Goal: Task Accomplishment & Management: Use online tool/utility

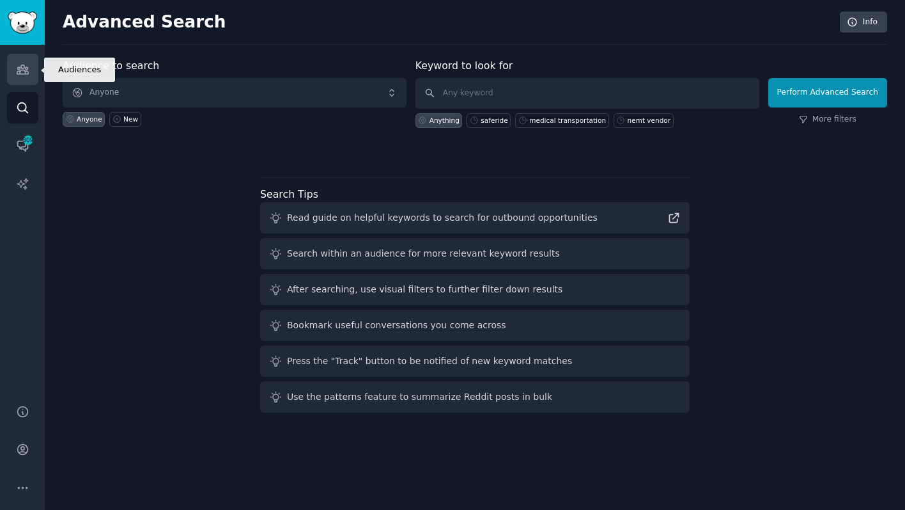
click at [31, 73] on link "Audiences" at bounding box center [22, 69] width 31 height 31
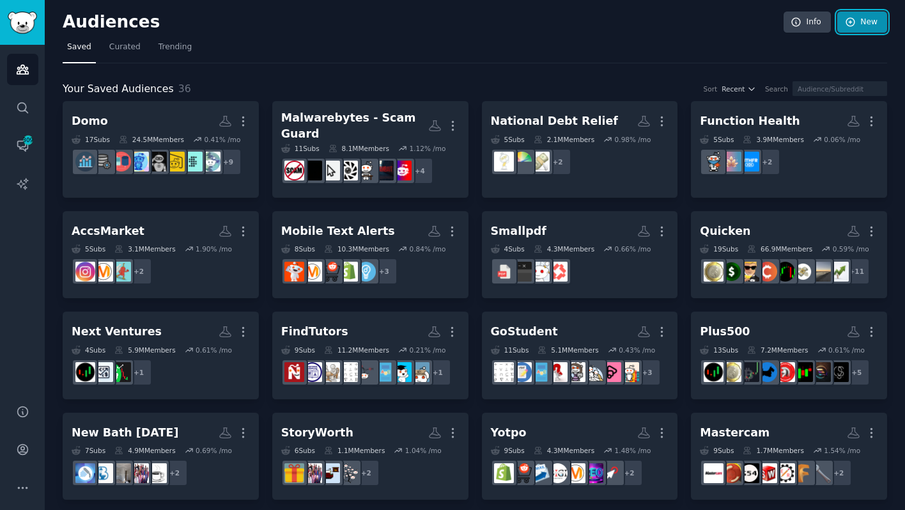
click at [855, 26] on link "New" at bounding box center [862, 23] width 50 height 22
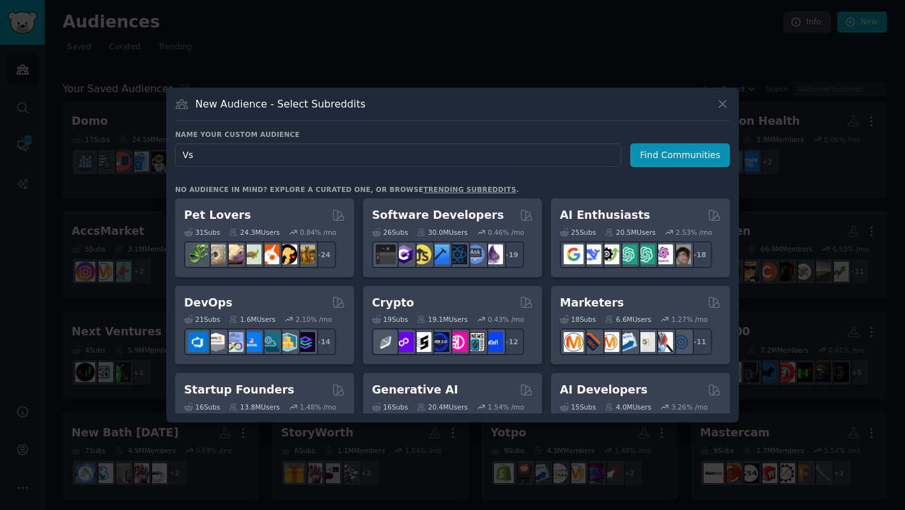
type input "V"
type input "Vista Social"
click at [680, 147] on button "Find Communities" at bounding box center [680, 155] width 100 height 24
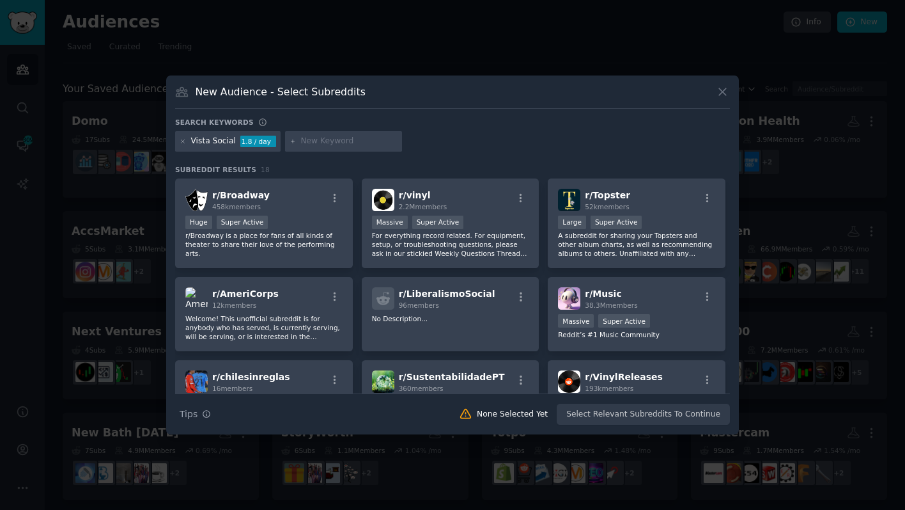
click at [317, 146] on input "text" at bounding box center [348, 142] width 97 height 12
paste input "social media posting software"
type input "social media posting software"
